Goal: Task Accomplishment & Management: Manage account settings

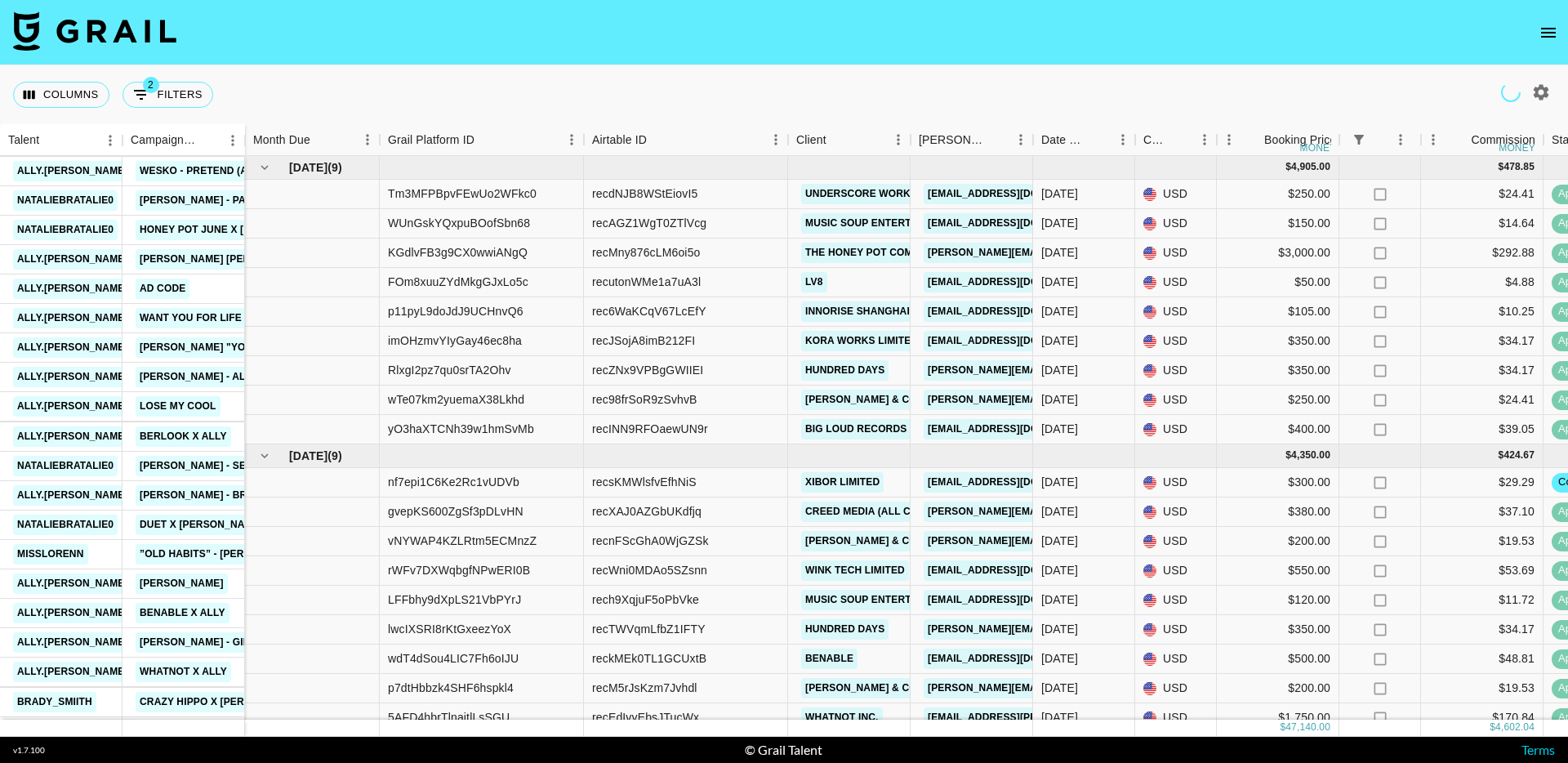
click at [1555, 34] on icon "open drawer" at bounding box center [1548, 33] width 20 height 20
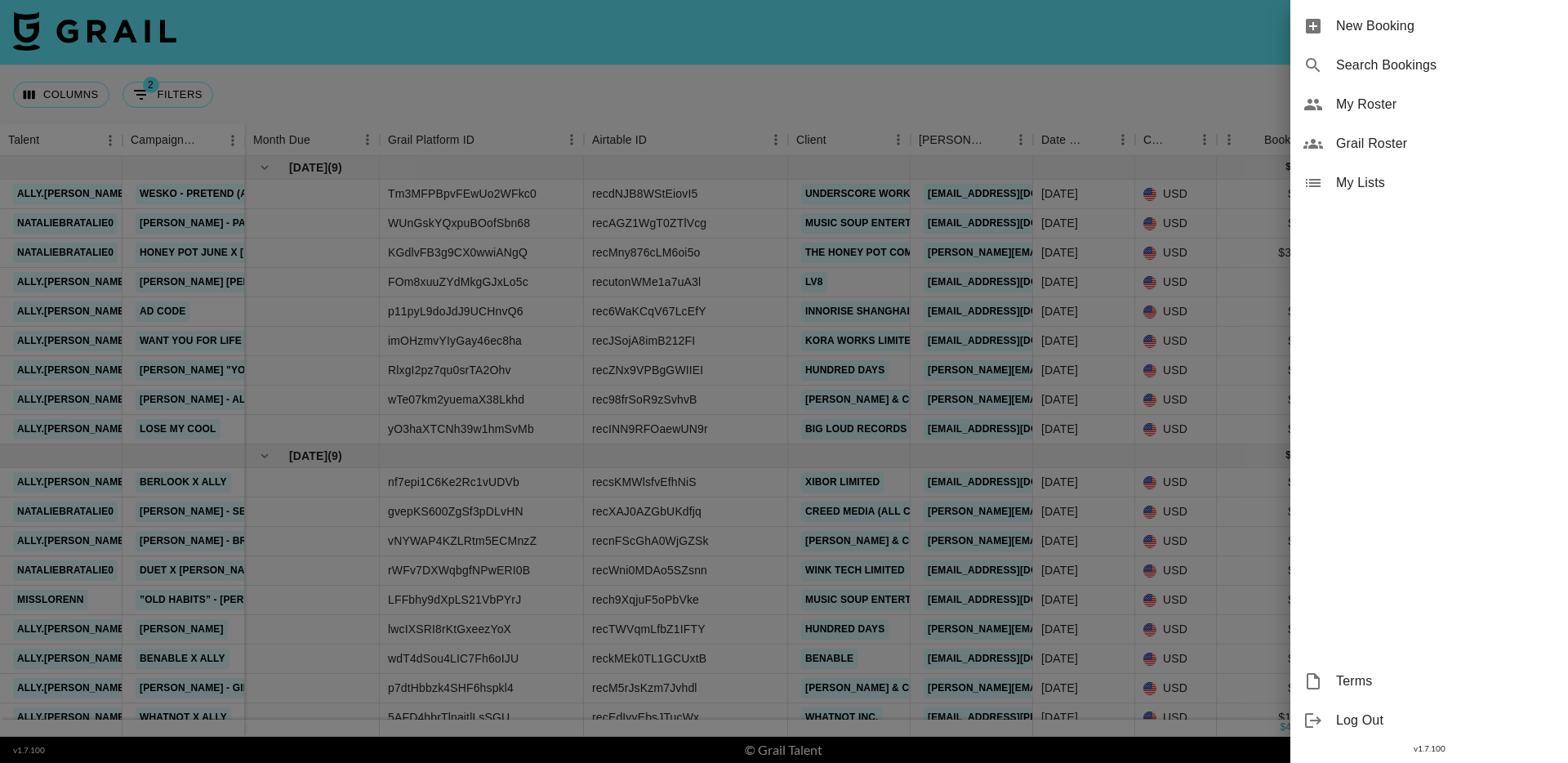
click at [1242, 141] on div at bounding box center [784, 381] width 1568 height 763
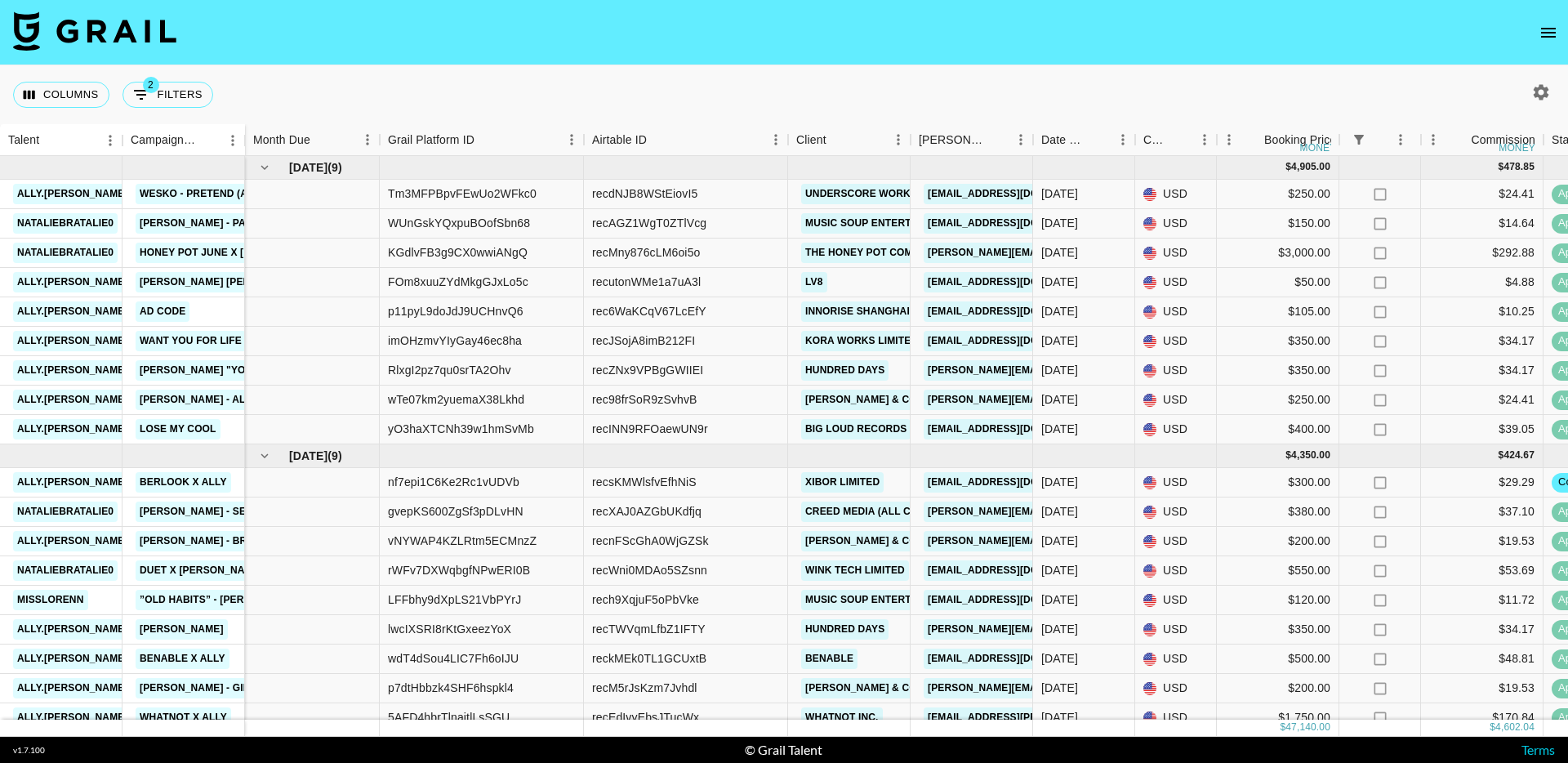
click at [1541, 89] on icon "button" at bounding box center [1541, 92] width 16 height 16
select select "[DATE]"
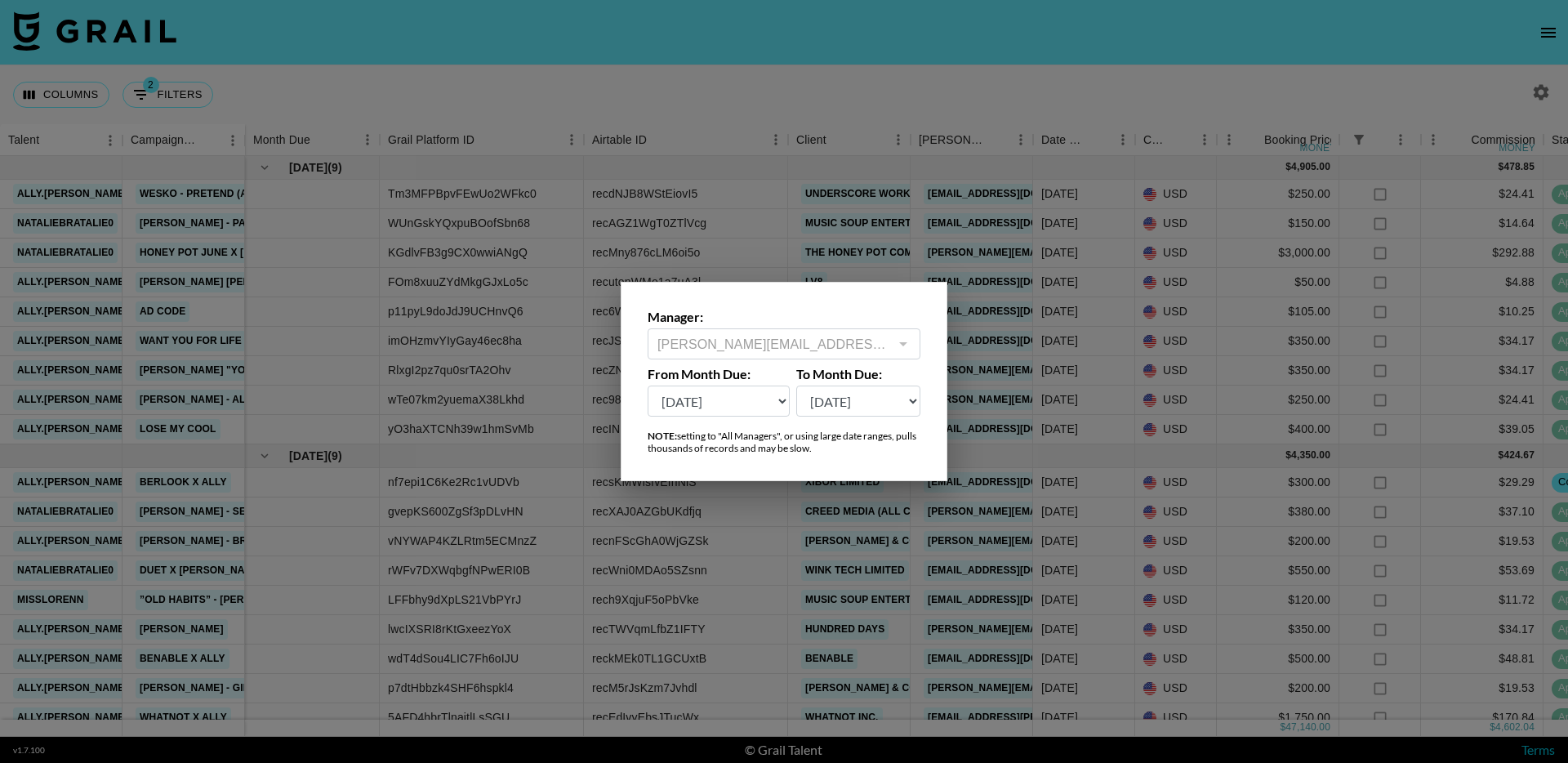
click at [916, 144] on div at bounding box center [784, 381] width 1568 height 763
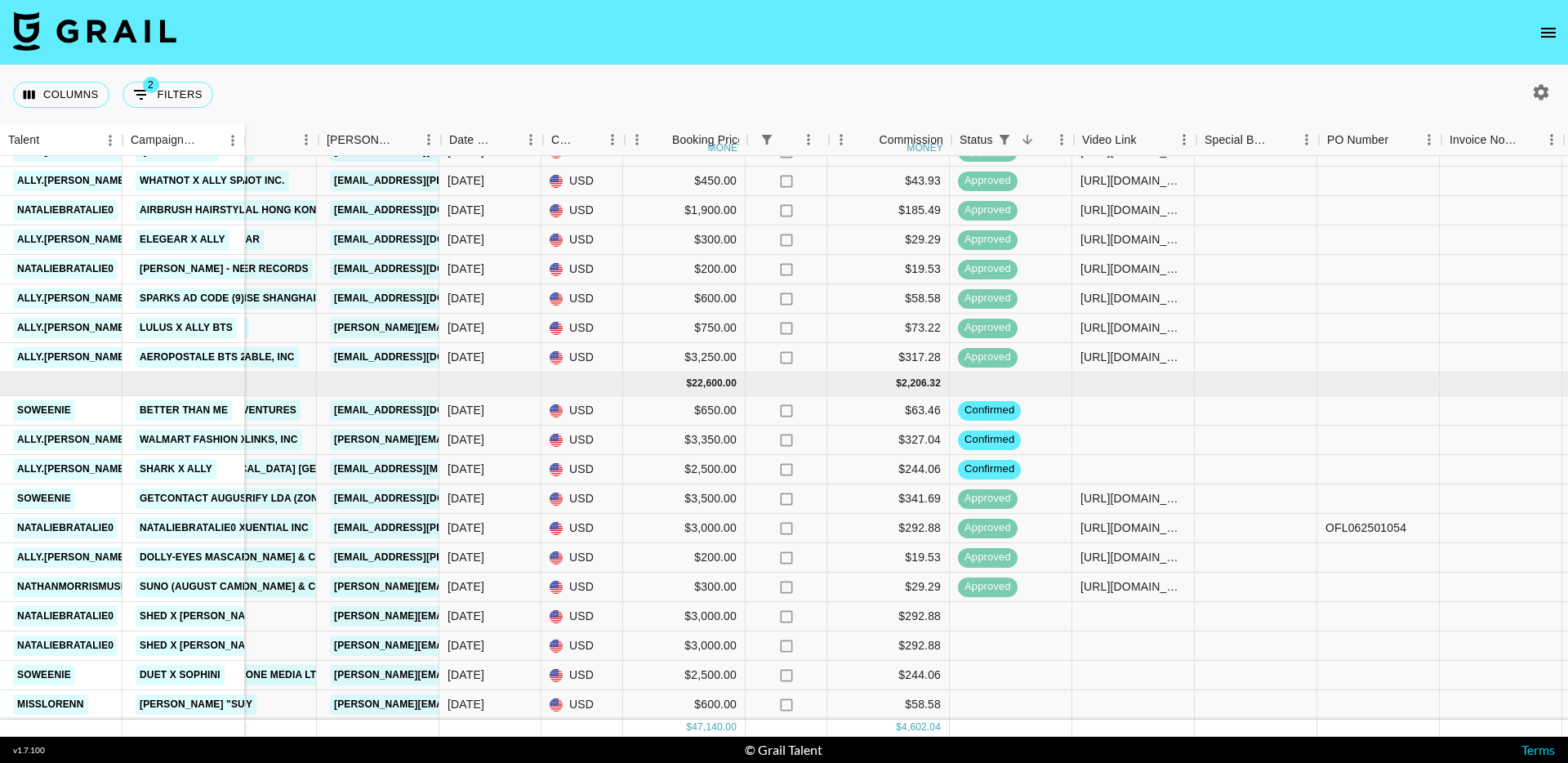
scroll to position [837, 600]
